Goal: Information Seeking & Learning: Understand process/instructions

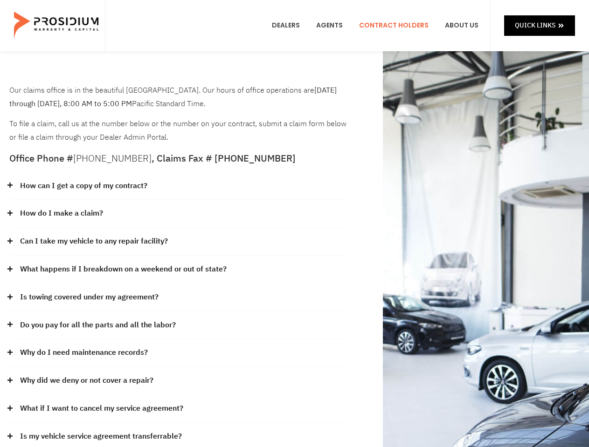
click at [294, 224] on div "How do I make a claim?" at bounding box center [178, 214] width 338 height 28
click at [178, 186] on div "How can I get a copy of my contract?" at bounding box center [178, 186] width 338 height 28
click at [83, 186] on link "How can I get a copy of my contract?" at bounding box center [83, 186] width 127 height 14
click at [178, 214] on div "How do I make a claim?" at bounding box center [178, 214] width 338 height 28
click at [61, 213] on link "How do I make a claim?" at bounding box center [61, 214] width 83 height 14
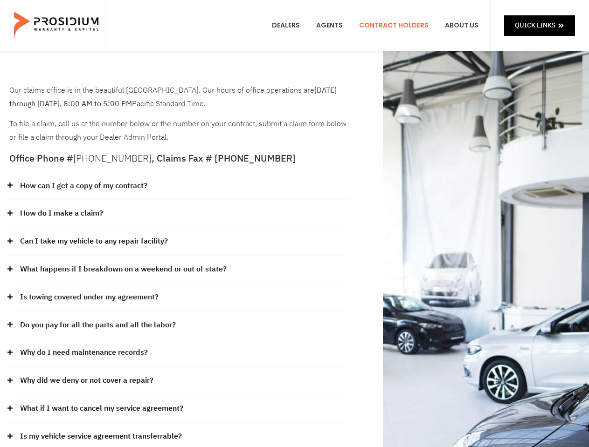
click at [178, 242] on div "Can I take my vehicle to any repair facility?" at bounding box center [178, 242] width 338 height 28
click at [94, 241] on link "Can I take my vehicle to any repair facility?" at bounding box center [94, 242] width 148 height 14
click at [178, 270] on link "What happens if I breakdown on a weekend or out of state?" at bounding box center [123, 270] width 206 height 14
click at [122, 269] on link "What happens if I breakdown on a weekend or out of state?" at bounding box center [123, 270] width 206 height 14
click at [178, 298] on div "Is towing covered under my agreement?" at bounding box center [178, 298] width 338 height 28
